Goal: Find specific page/section: Find specific page/section

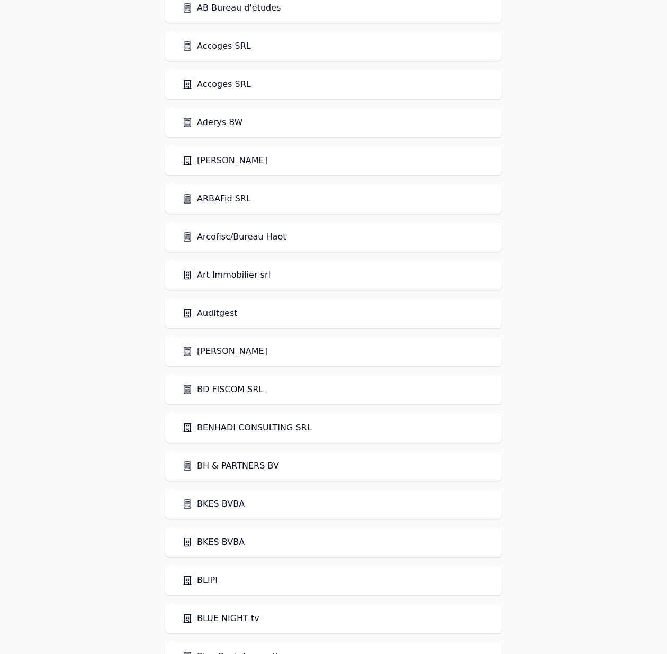
scroll to position [139, 0]
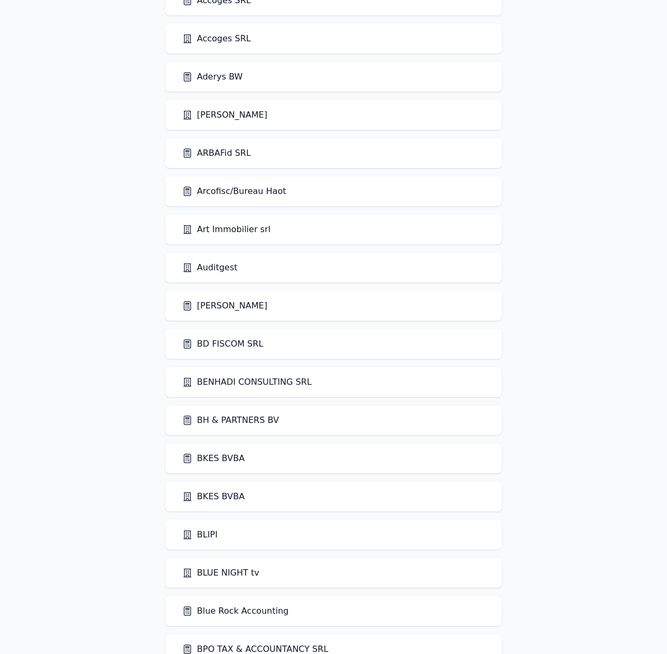
click at [270, 185] on link "Arcofisc/Bureau Haot" at bounding box center [234, 191] width 104 height 13
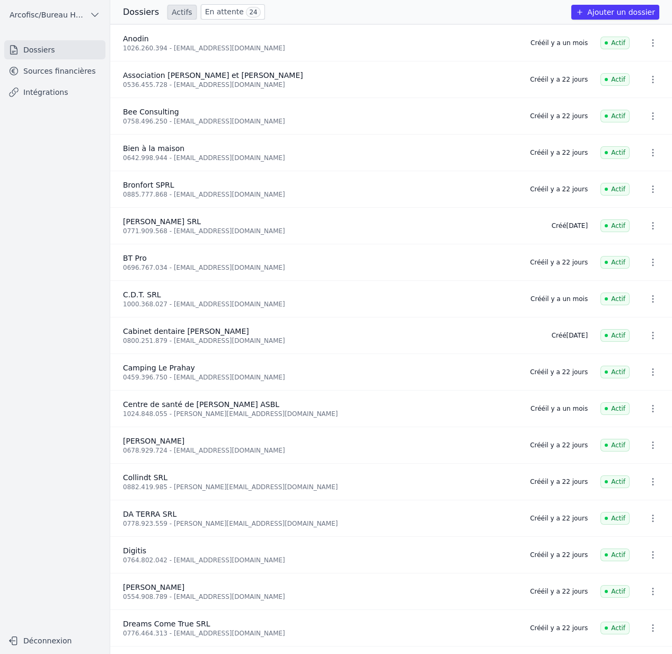
click at [88, 75] on link "Sources financières" at bounding box center [54, 70] width 101 height 19
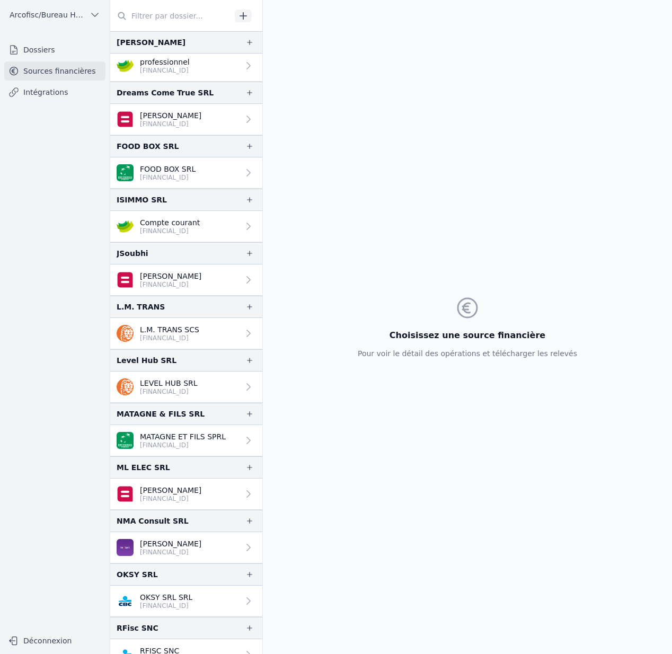
scroll to position [542, 0]
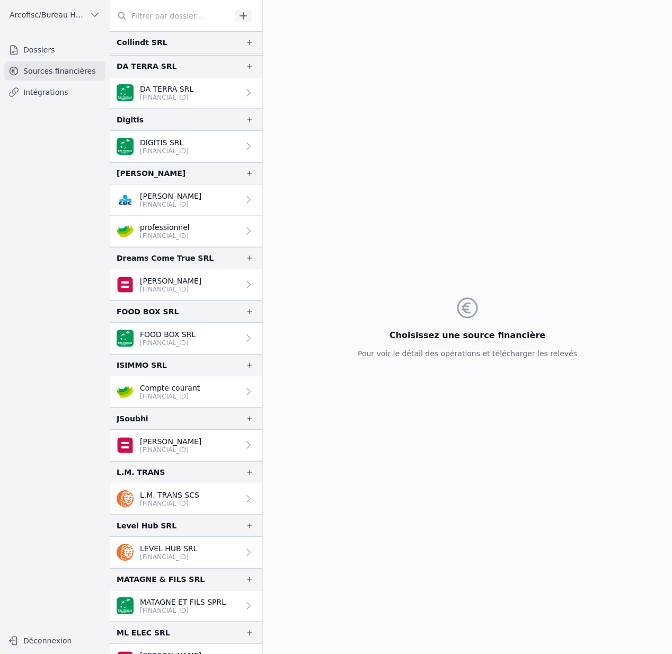
click at [182, 282] on p "[PERSON_NAME]" at bounding box center [170, 280] width 61 height 11
